Goal: Information Seeking & Learning: Learn about a topic

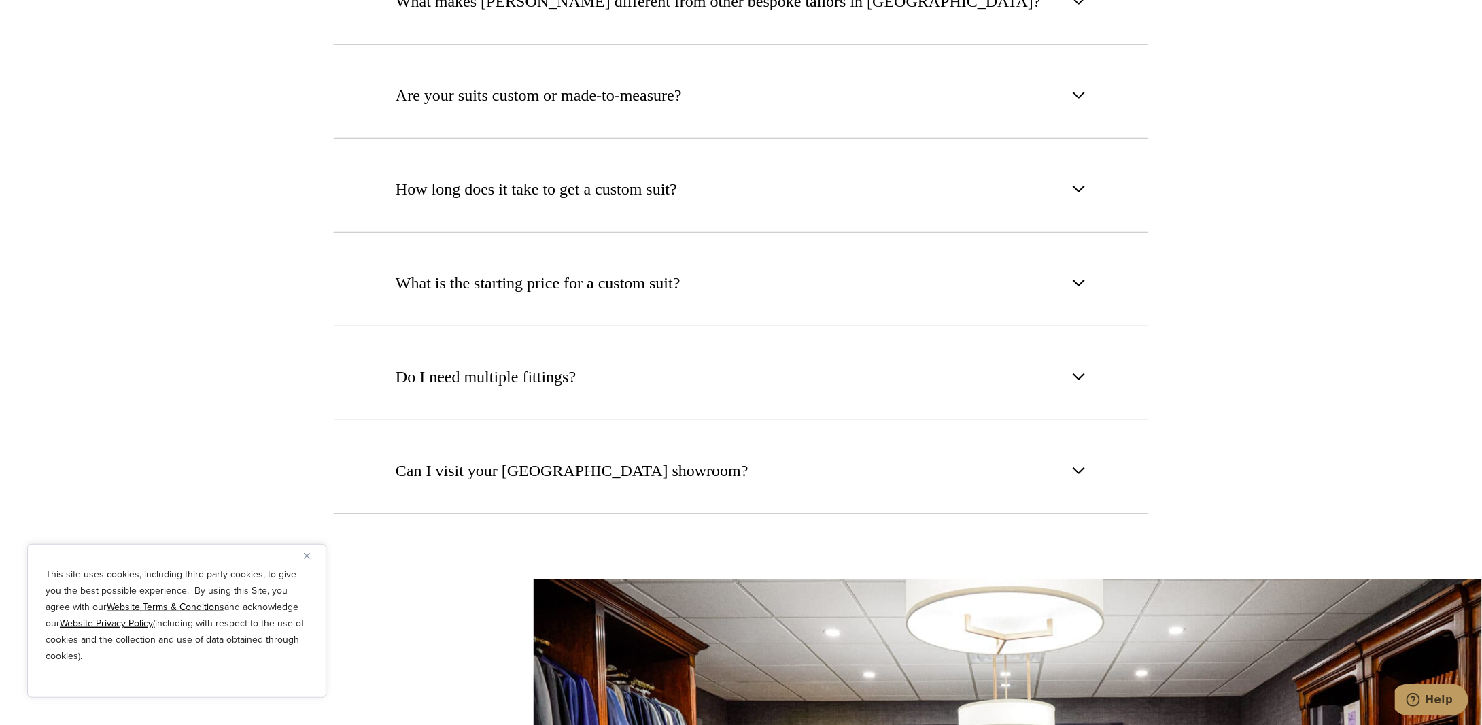
scroll to position [5506, 0]
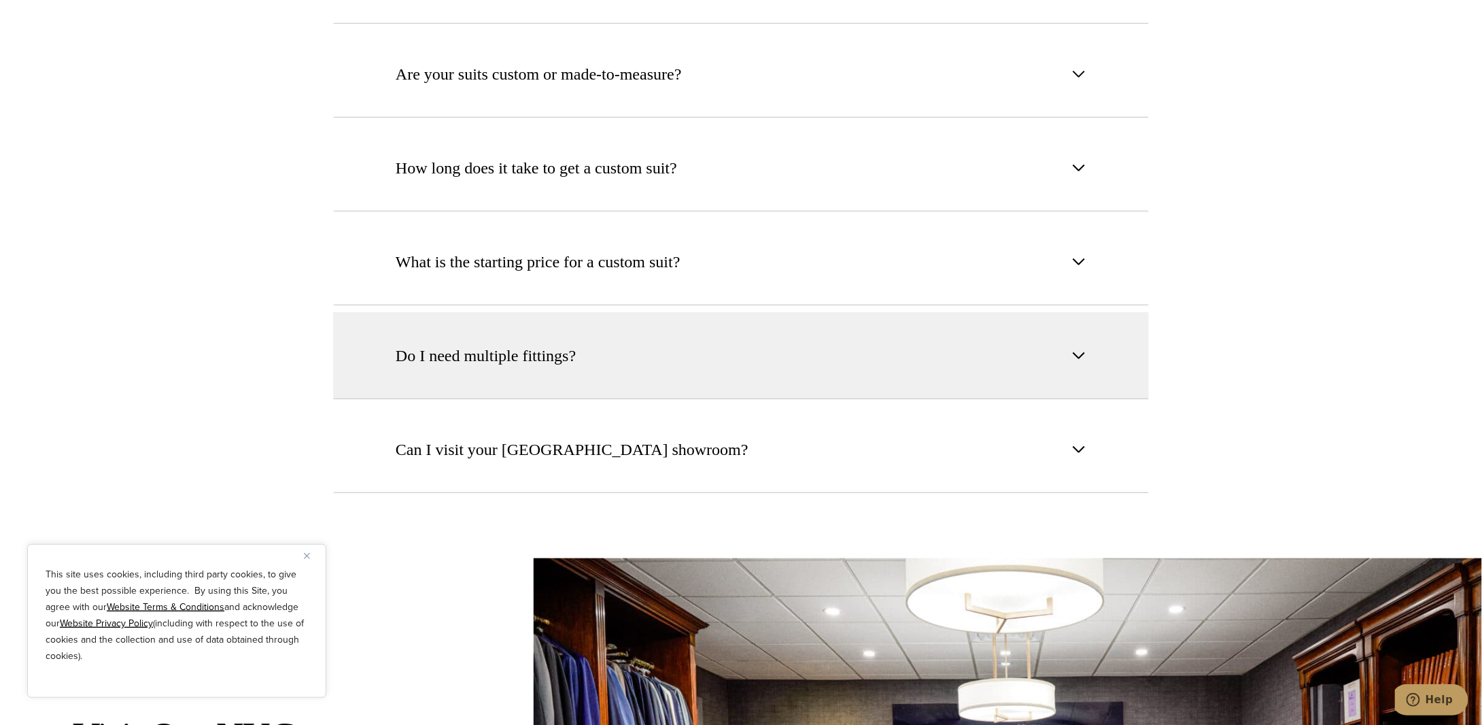
click at [823, 312] on button "Do I need multiple fittings?" at bounding box center [741, 355] width 816 height 87
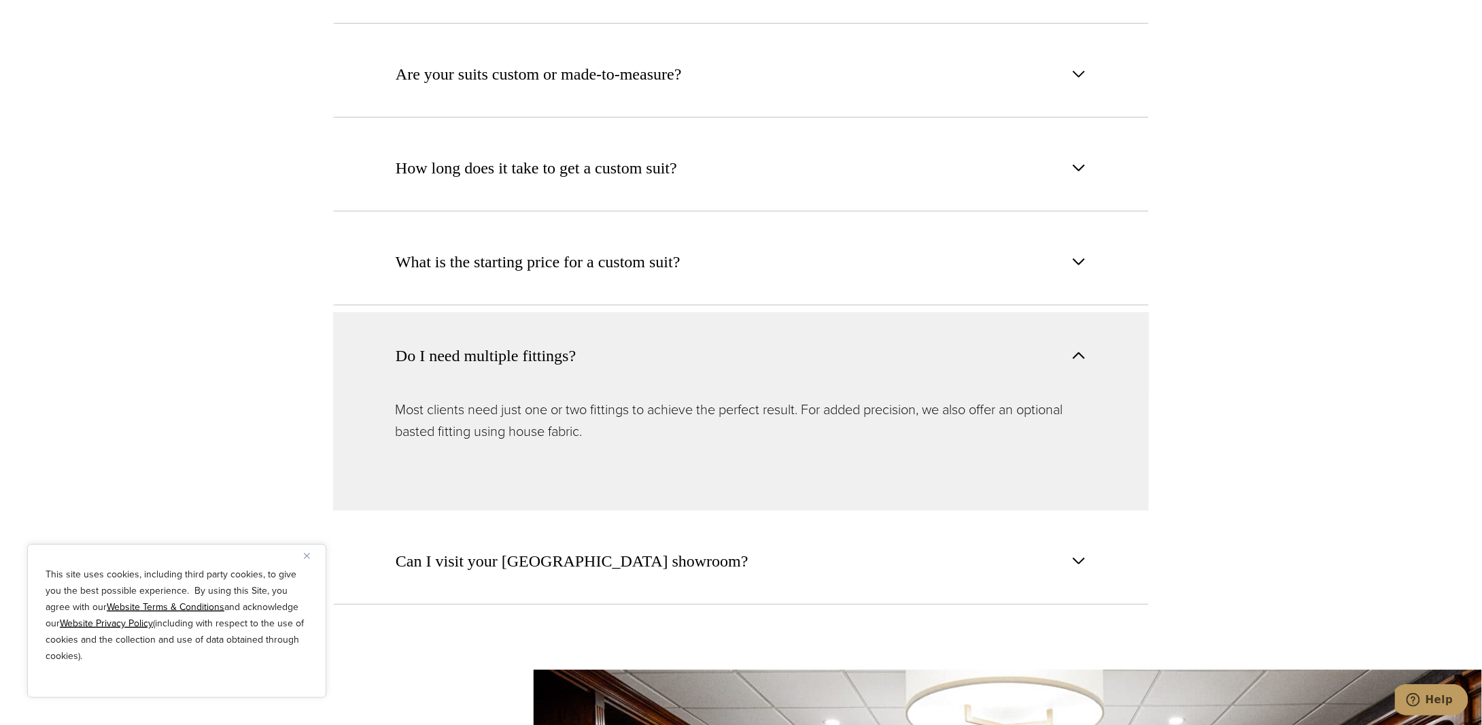
click at [823, 312] on button "Do I need multiple fittings?" at bounding box center [741, 355] width 816 height 86
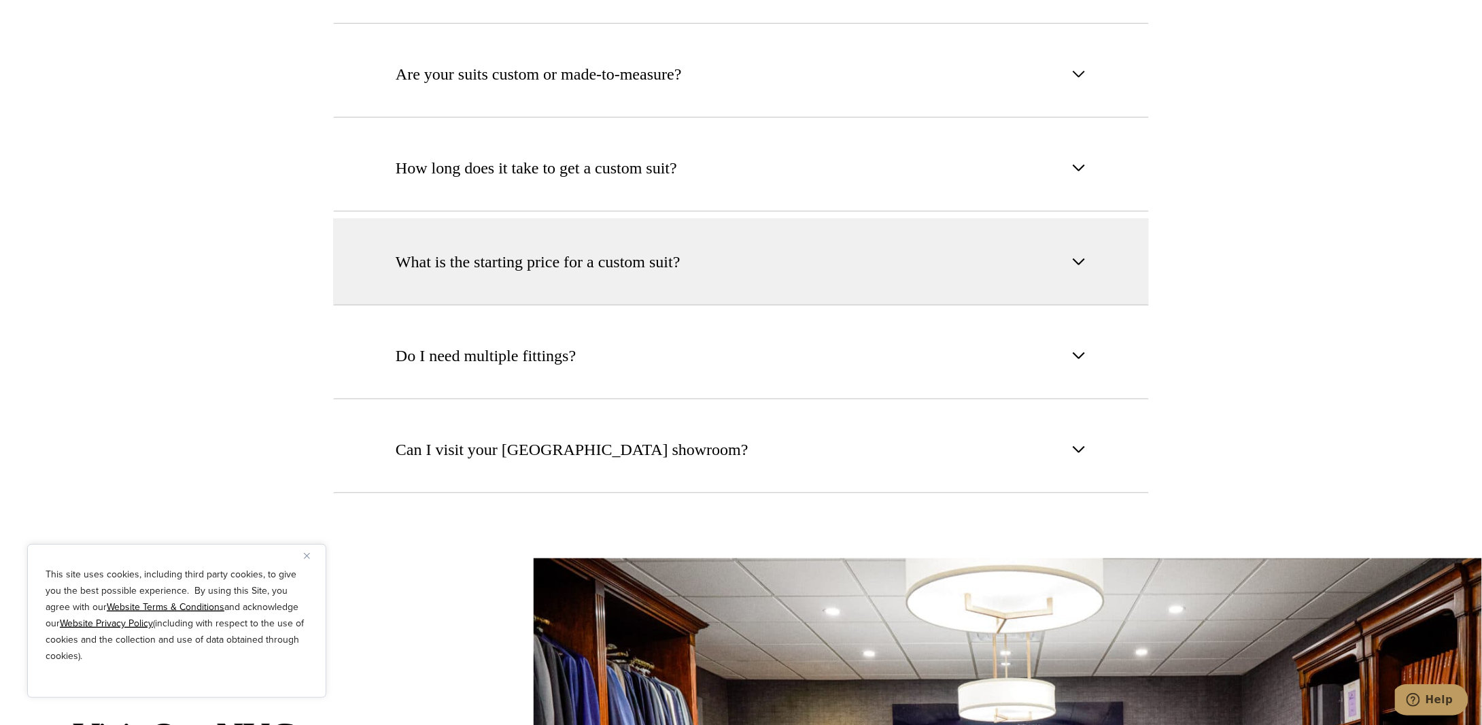
click at [683, 228] on button "What is the starting price for a custom suit?" at bounding box center [741, 261] width 816 height 87
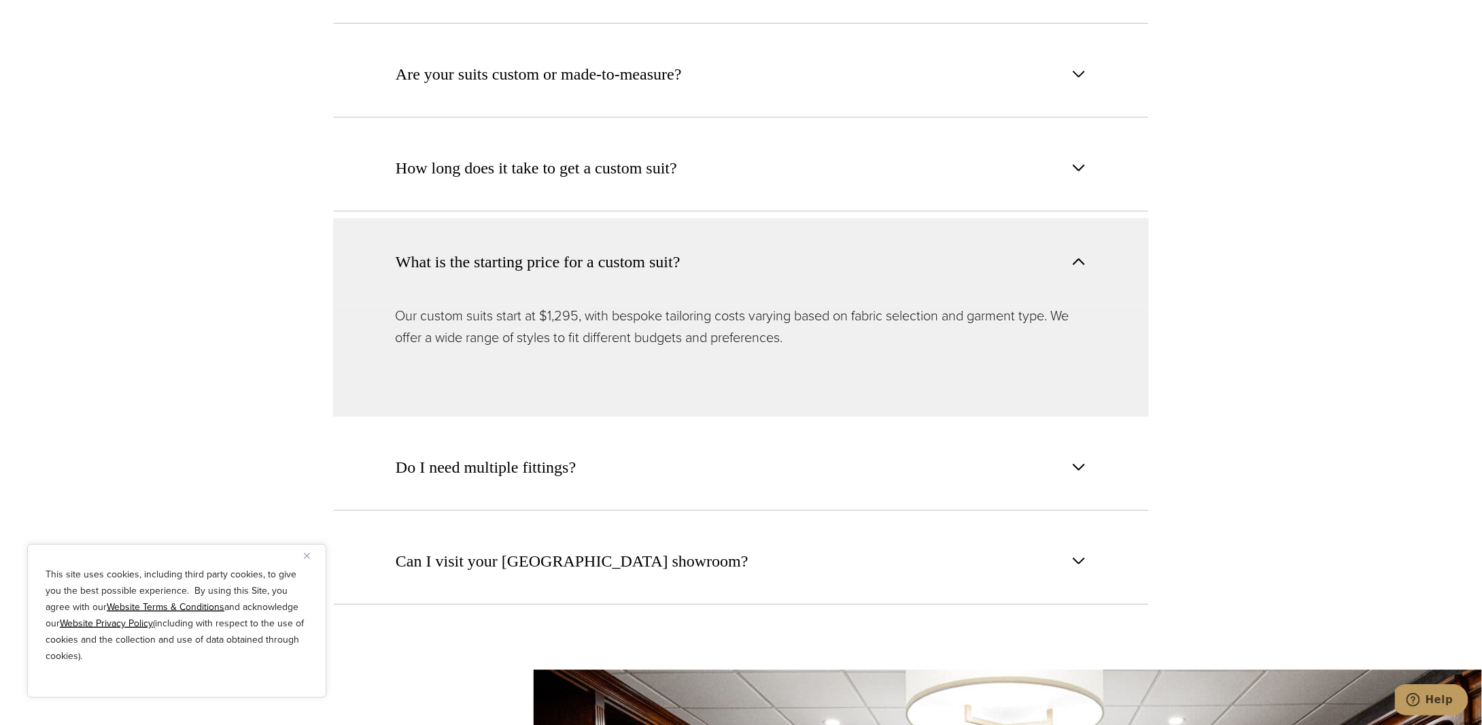
click at [683, 228] on button "What is the starting price for a custom suit?" at bounding box center [741, 261] width 816 height 86
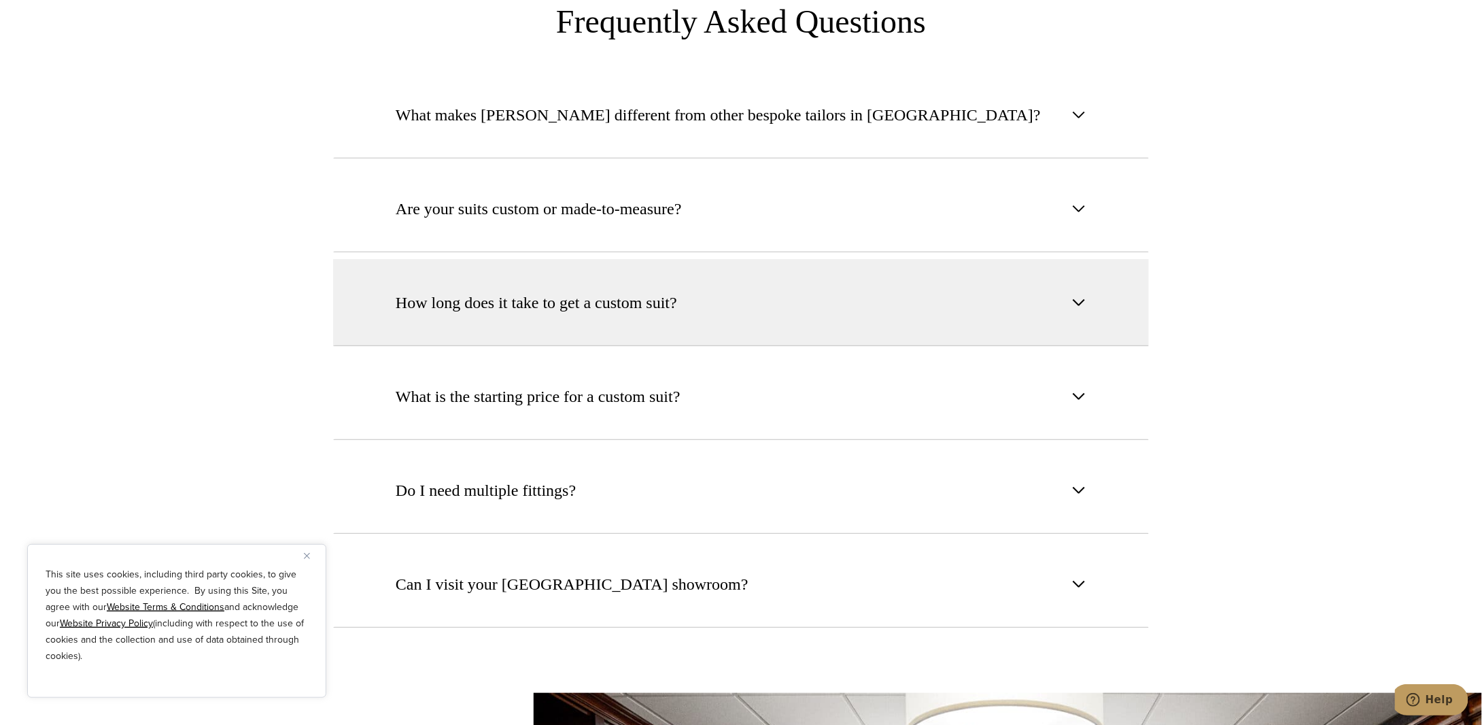
scroll to position [5370, 0]
click at [664, 260] on button "How long does it take to get a custom suit?" at bounding box center [741, 303] width 816 height 87
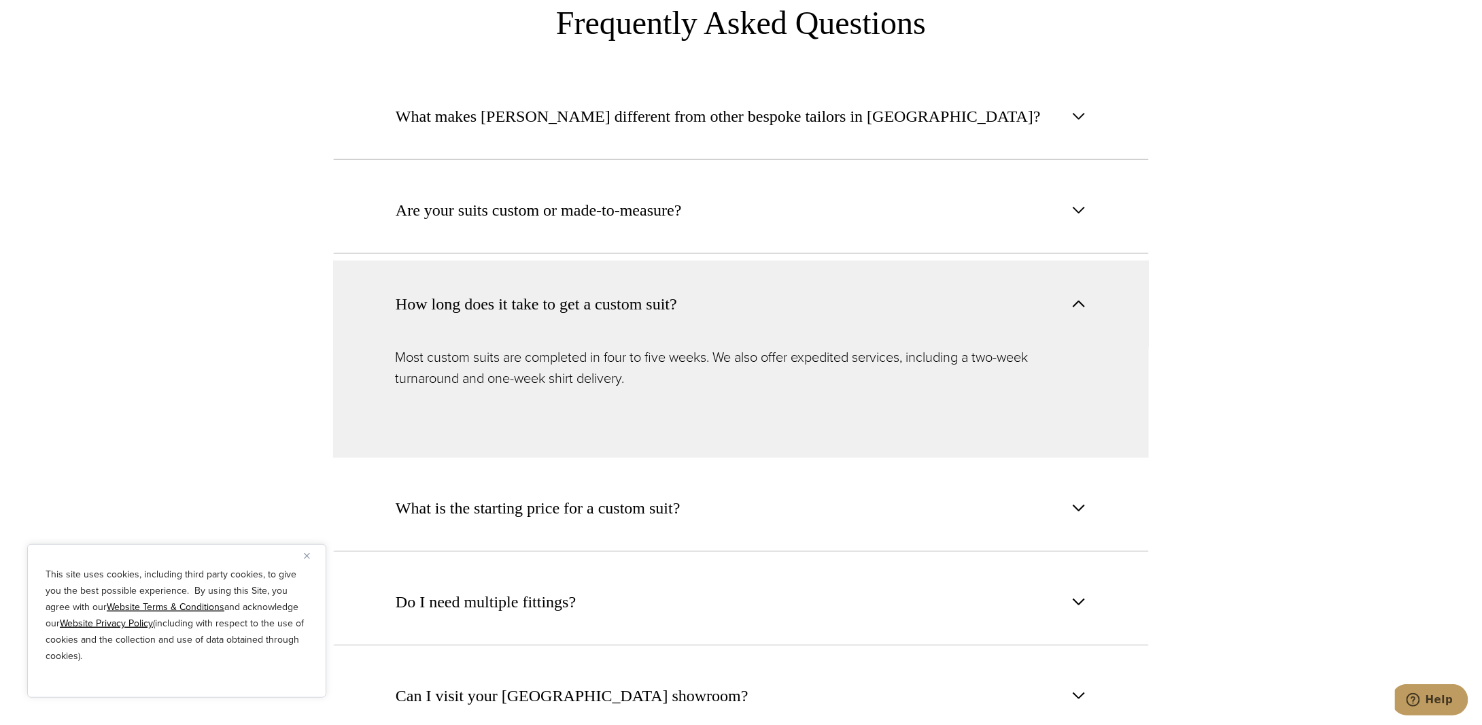
click at [664, 260] on button "How long does it take to get a custom suit?" at bounding box center [741, 303] width 816 height 86
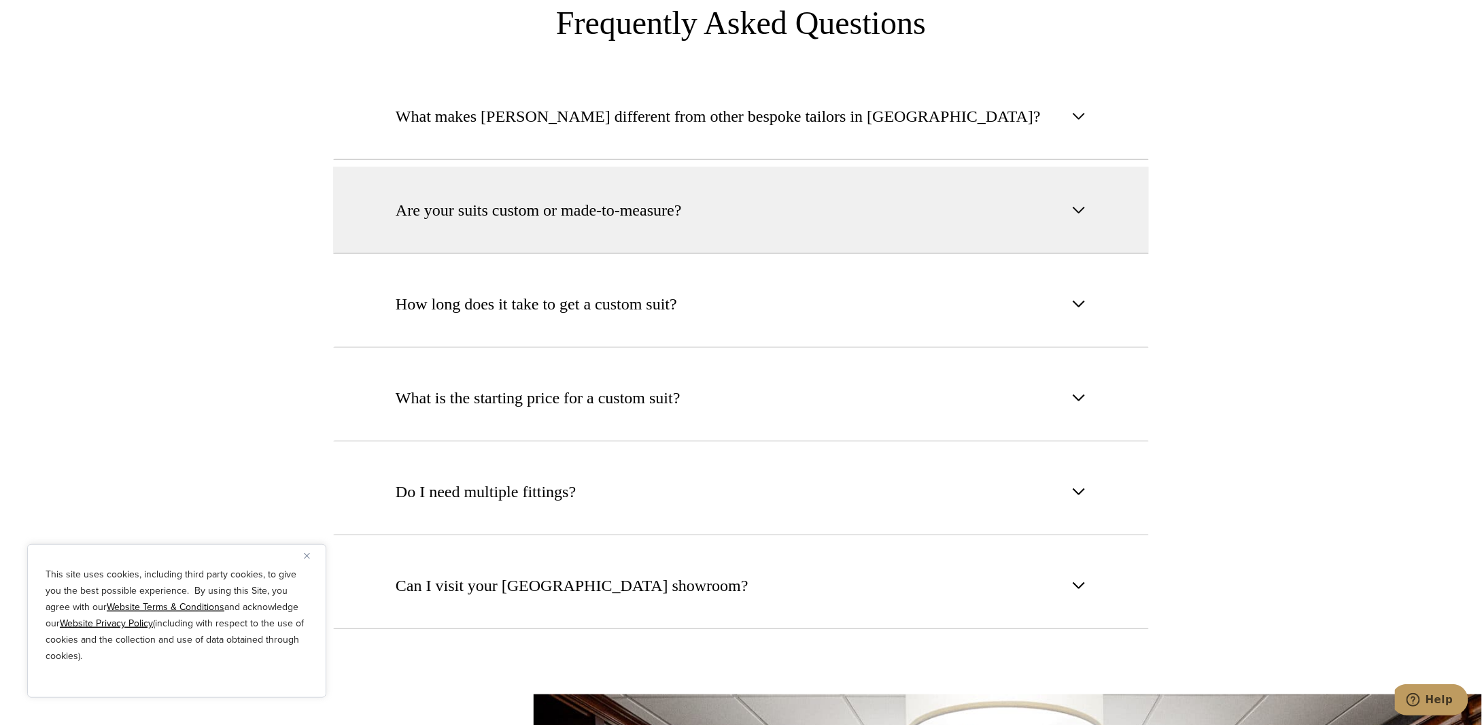
click at [651, 193] on button "Are your suits custom or made-to-measure?" at bounding box center [741, 210] width 816 height 87
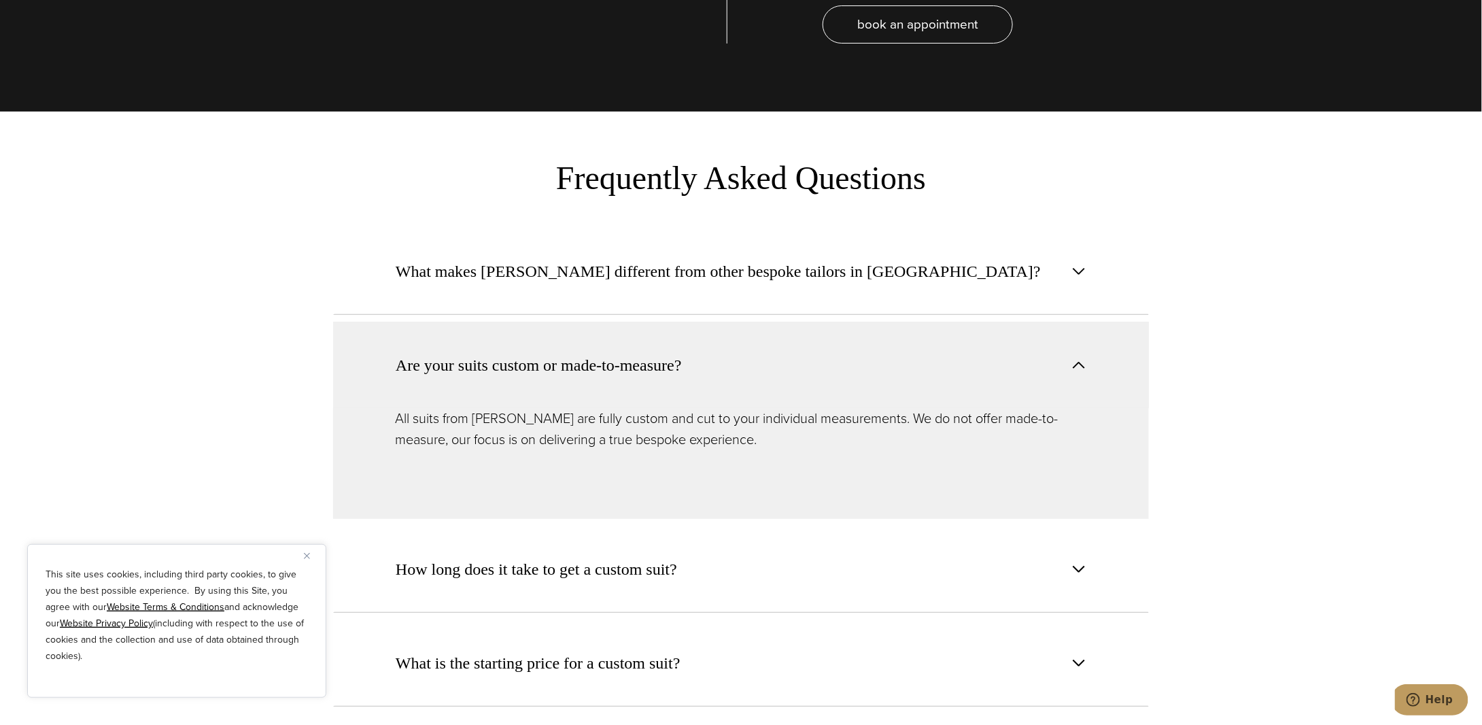
scroll to position [5234, 0]
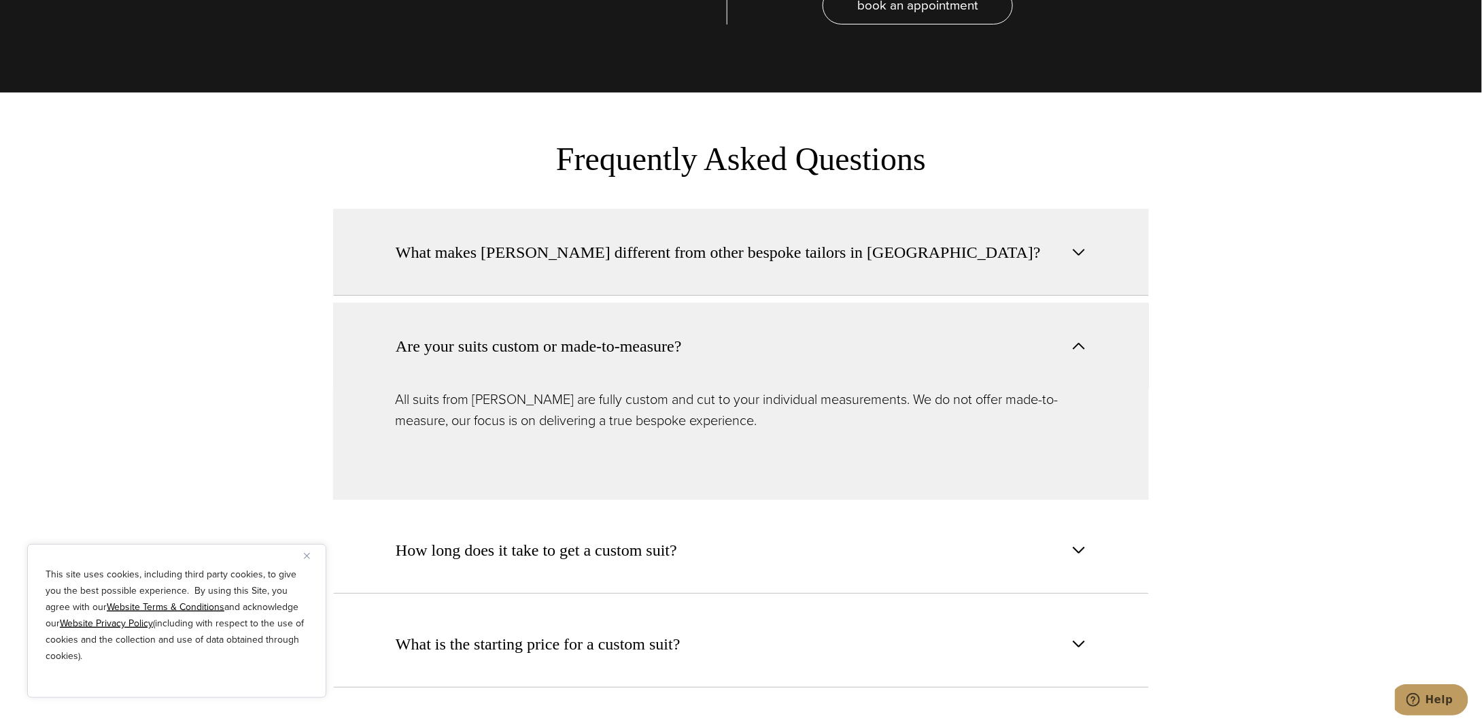
click at [639, 240] on span "What makes [PERSON_NAME] different from other bespoke tailors in [GEOGRAPHIC_DA…" at bounding box center [718, 252] width 645 height 24
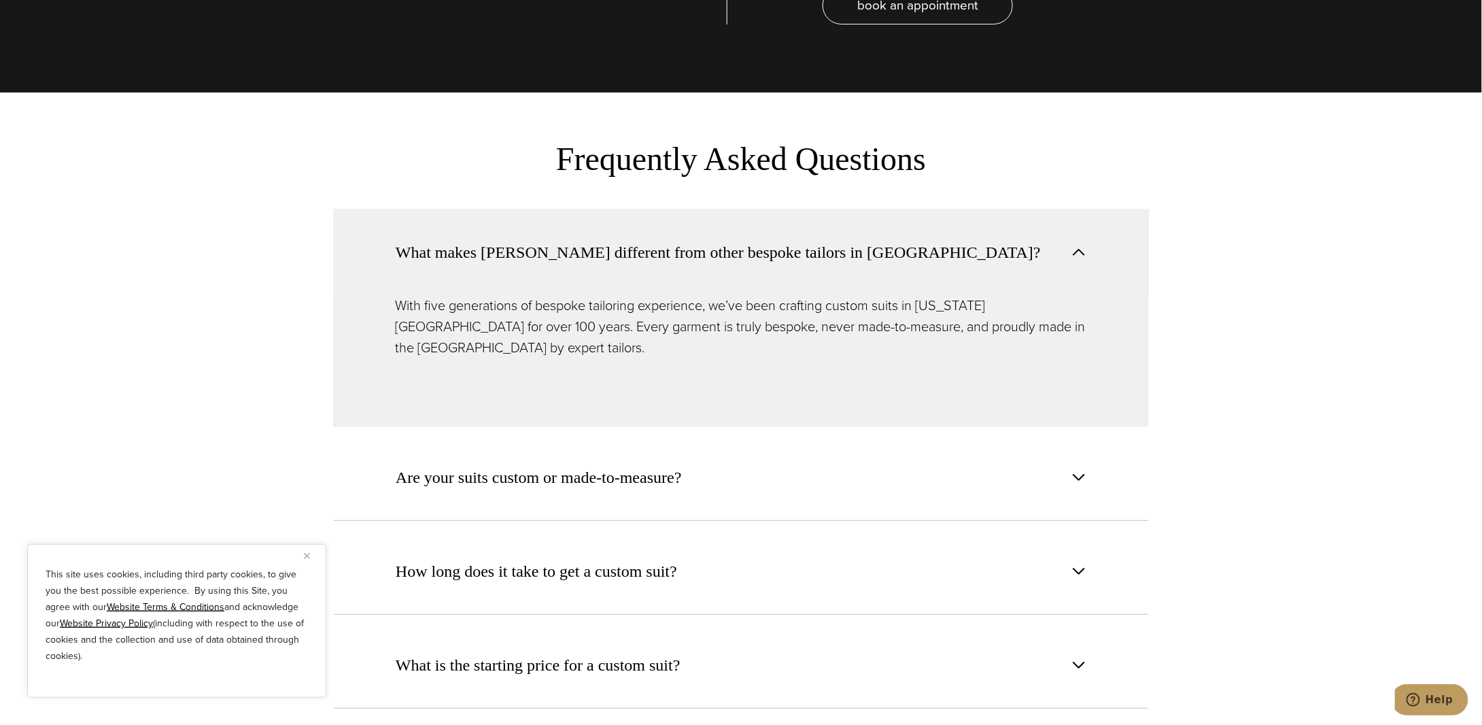
click at [639, 240] on span "What makes [PERSON_NAME] different from other bespoke tailors in [GEOGRAPHIC_DA…" at bounding box center [718, 252] width 645 height 24
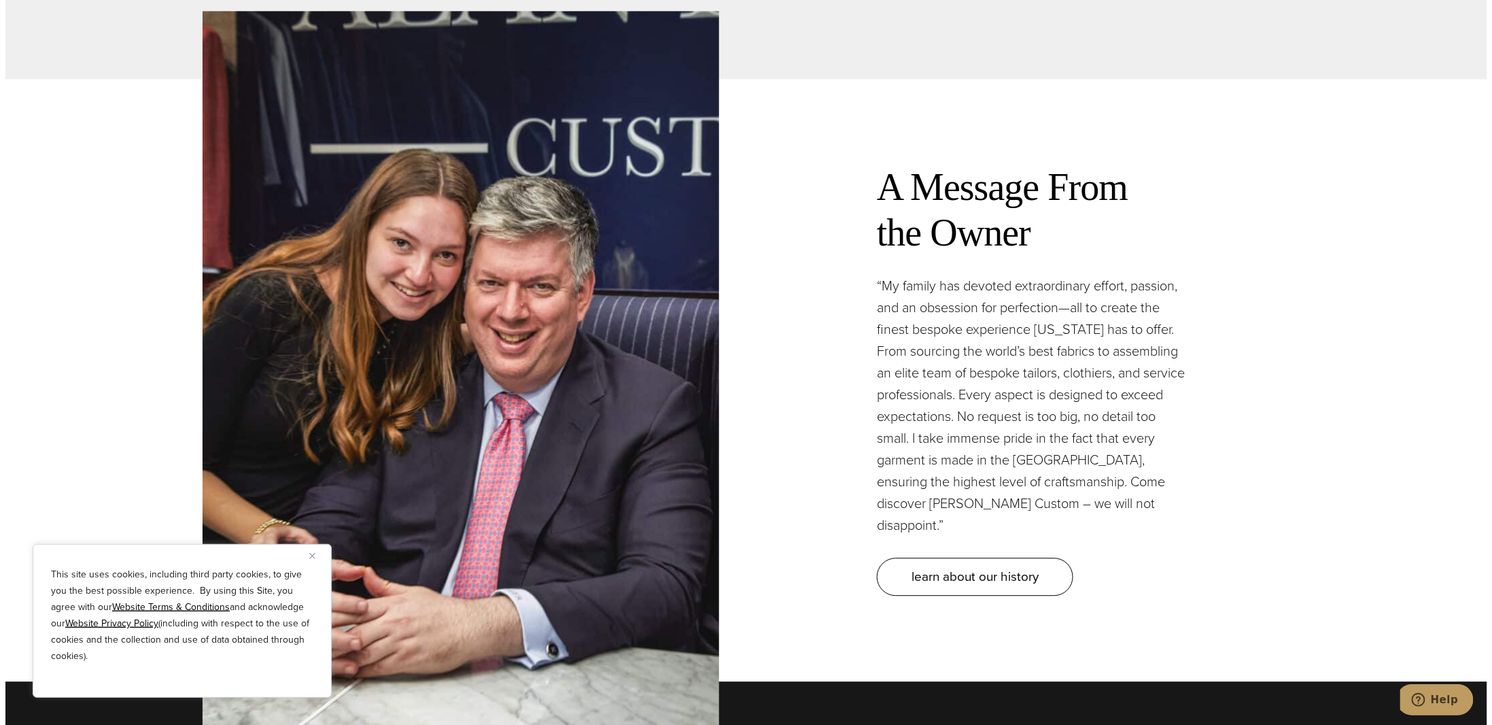
scroll to position [4121, 0]
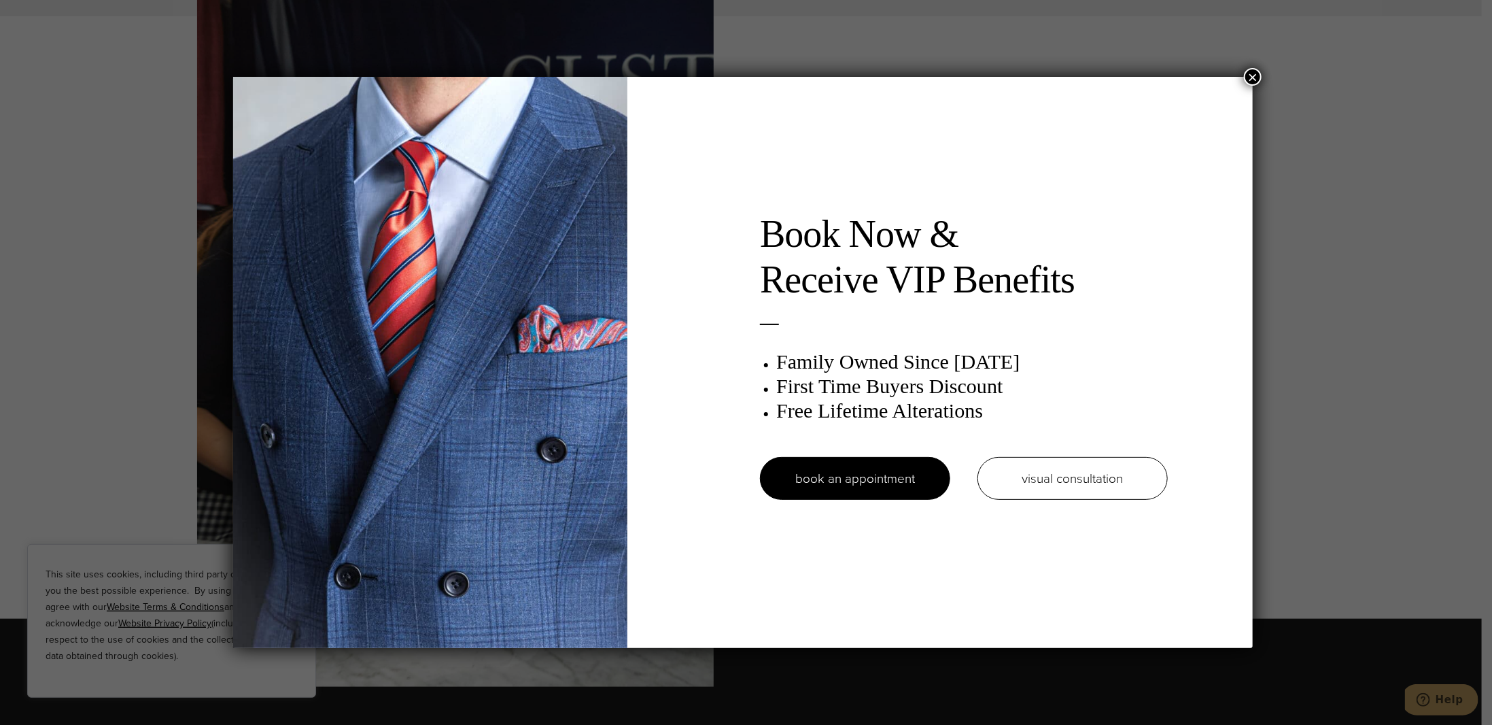
click at [1249, 75] on button "×" at bounding box center [1253, 77] width 18 height 18
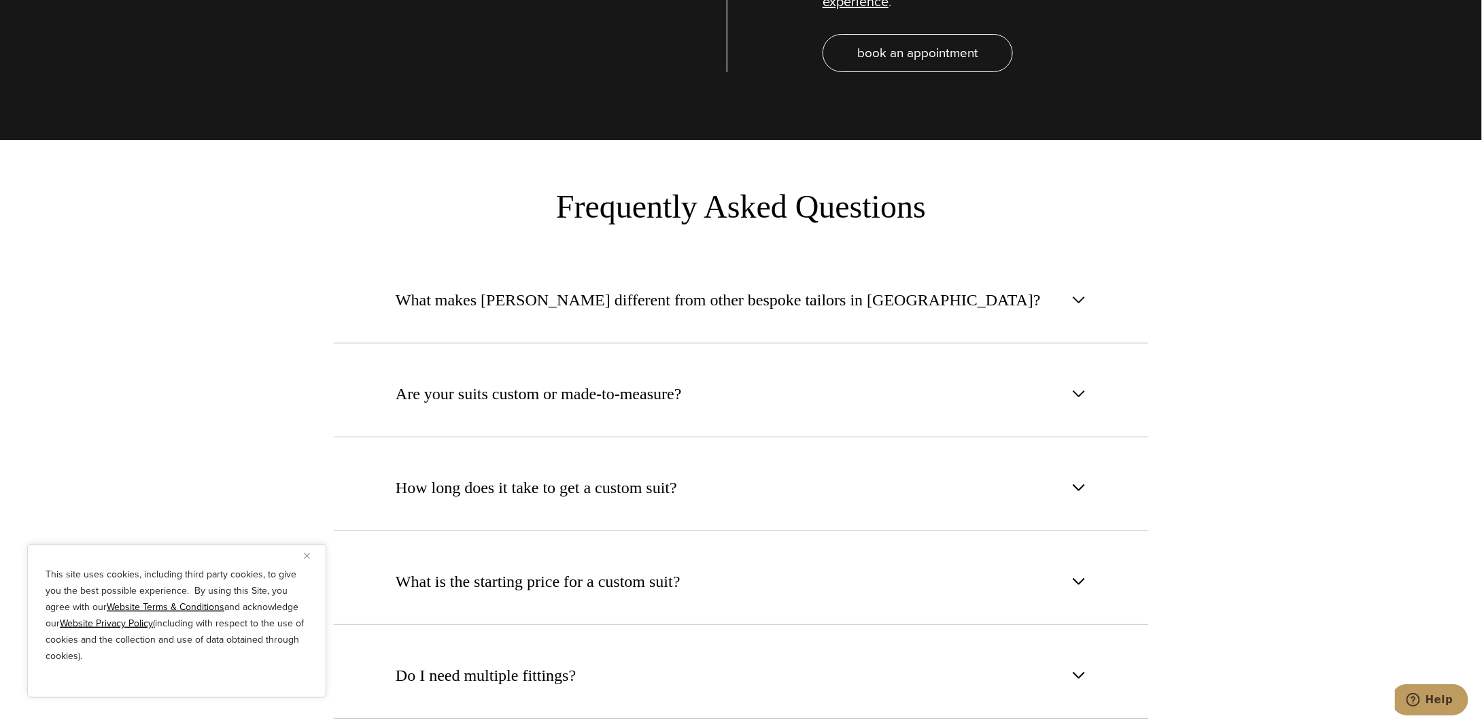
scroll to position [5215, 0]
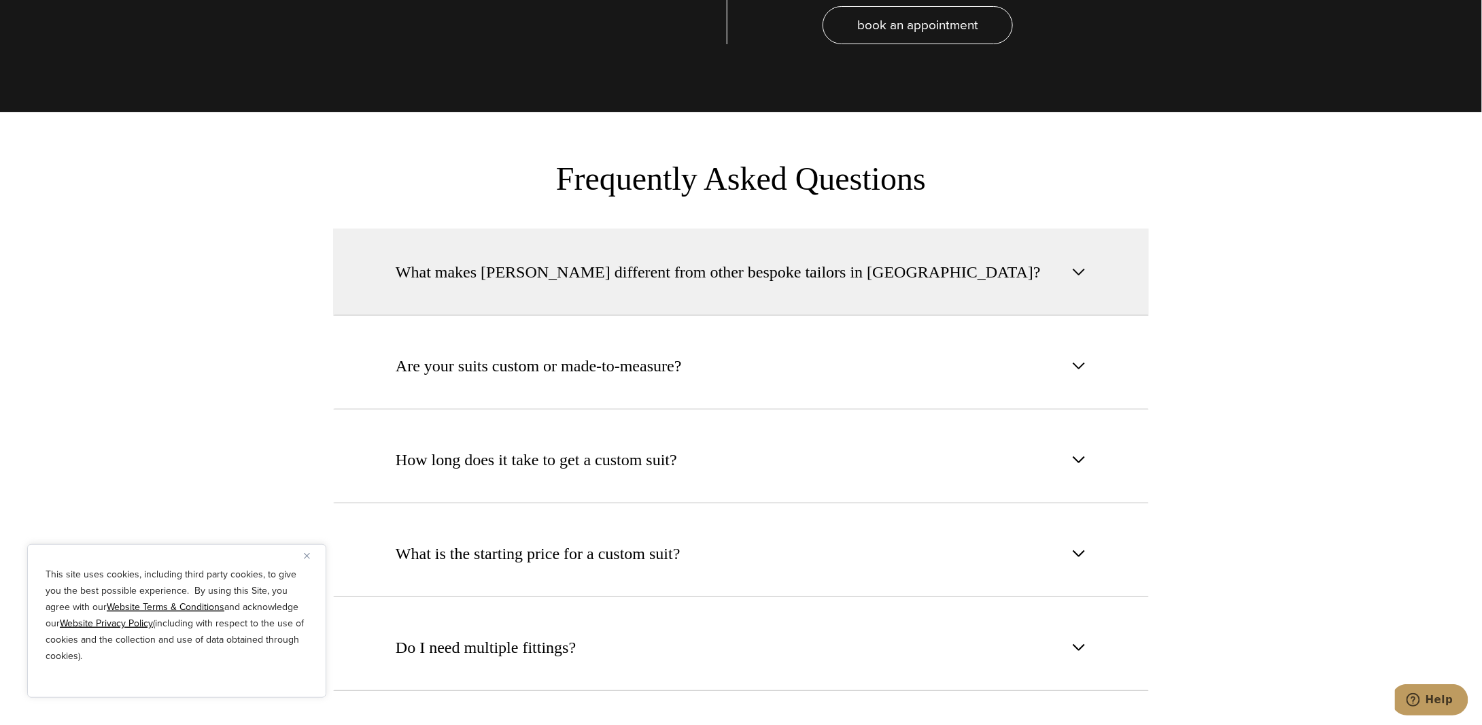
click at [634, 260] on span "What makes [PERSON_NAME] different from other bespoke tailors in [GEOGRAPHIC_DA…" at bounding box center [718, 272] width 645 height 24
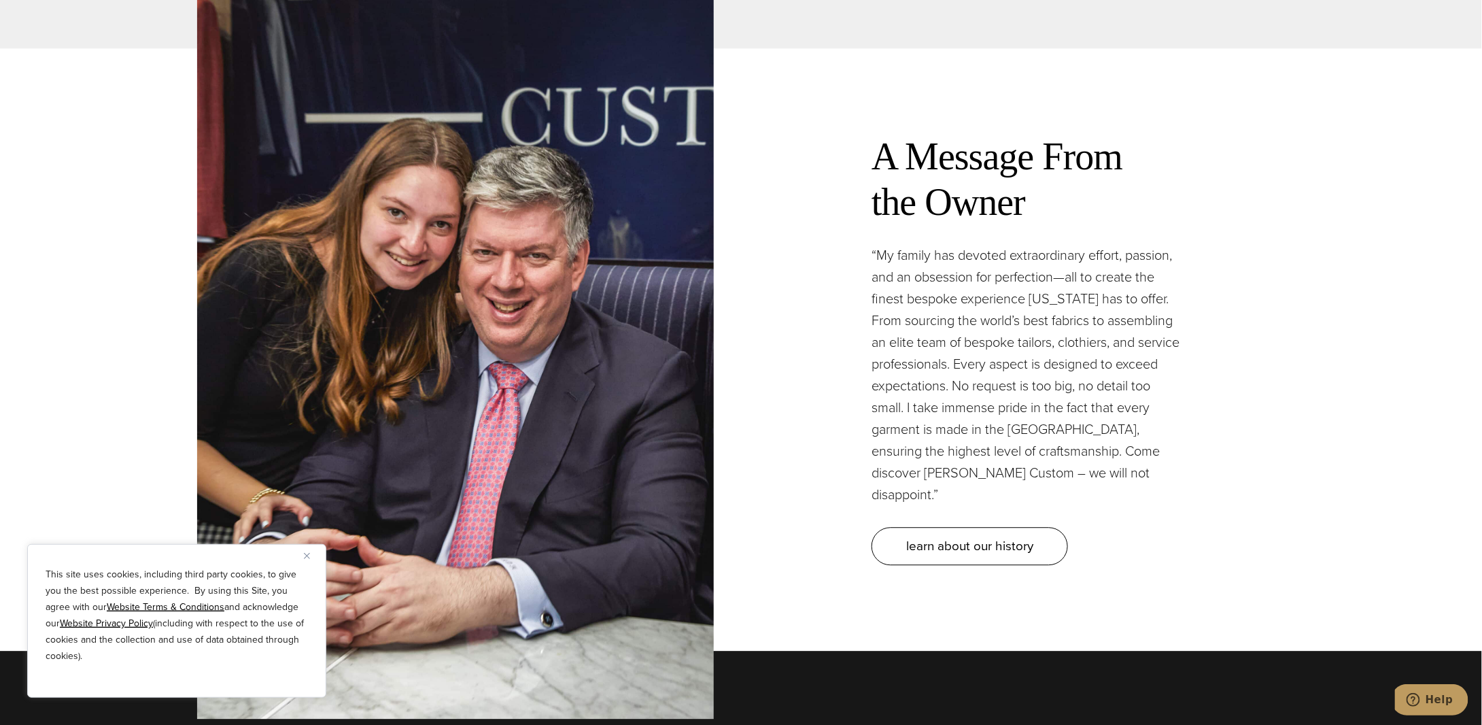
scroll to position [4147, 0]
